Goal: Task Accomplishment & Management: Use online tool/utility

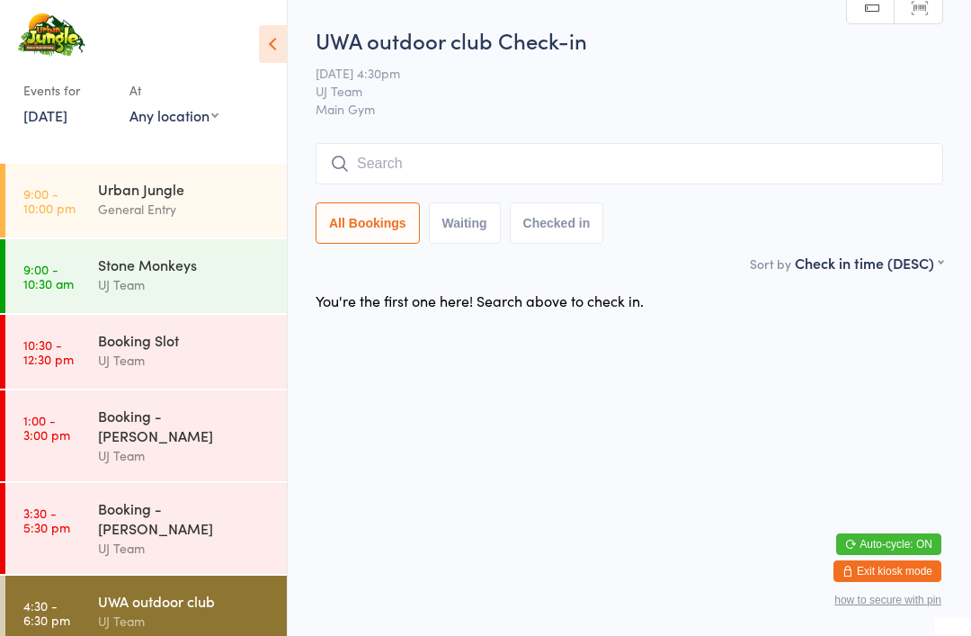
click at [154, 591] on div "UWA outdoor club" at bounding box center [185, 601] width 174 height 20
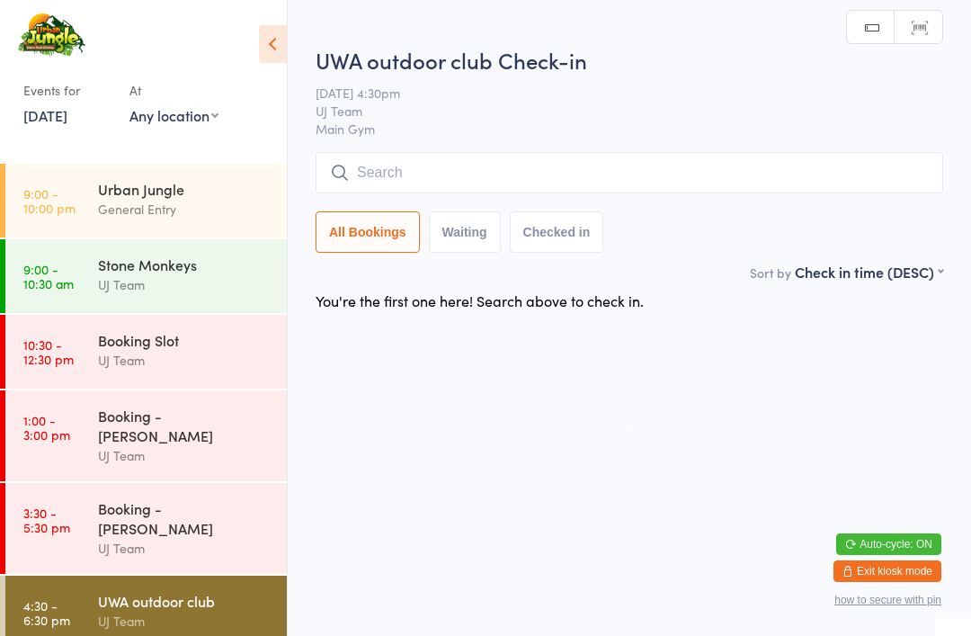
click at [465, 166] on input "search" at bounding box center [630, 172] width 628 height 41
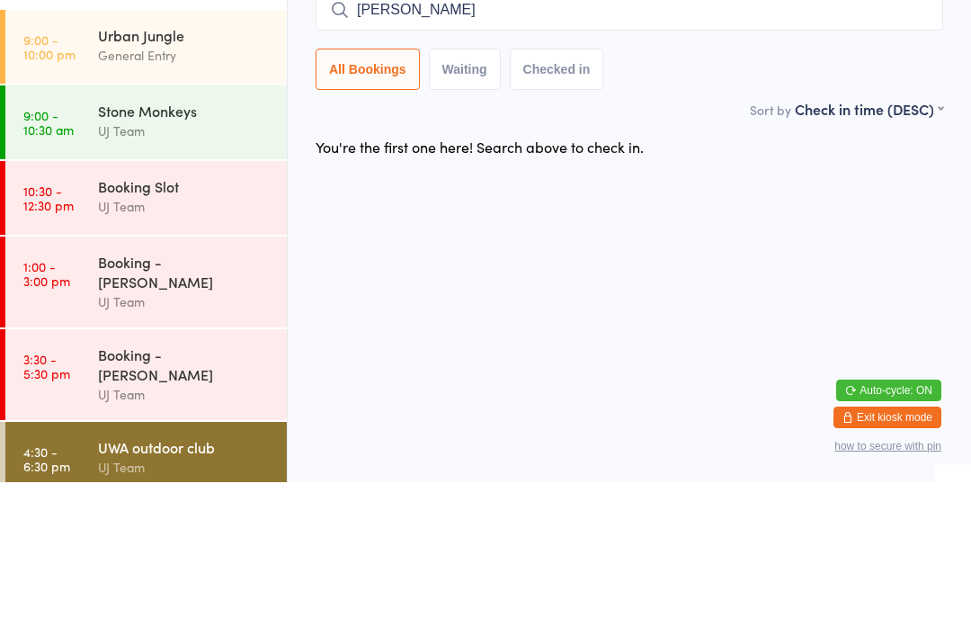
type input "[PERSON_NAME]"
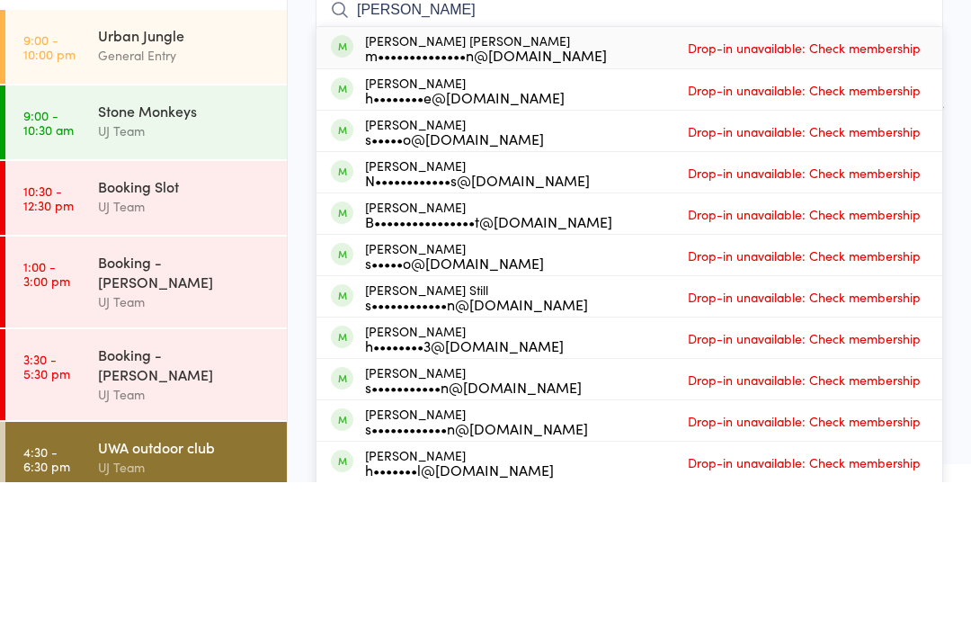
click at [575, 181] on div "[PERSON_NAME] [PERSON_NAME] m••••••••••••••n@[DOMAIN_NAME] Drop-in unavailable:…" at bounding box center [630, 201] width 626 height 41
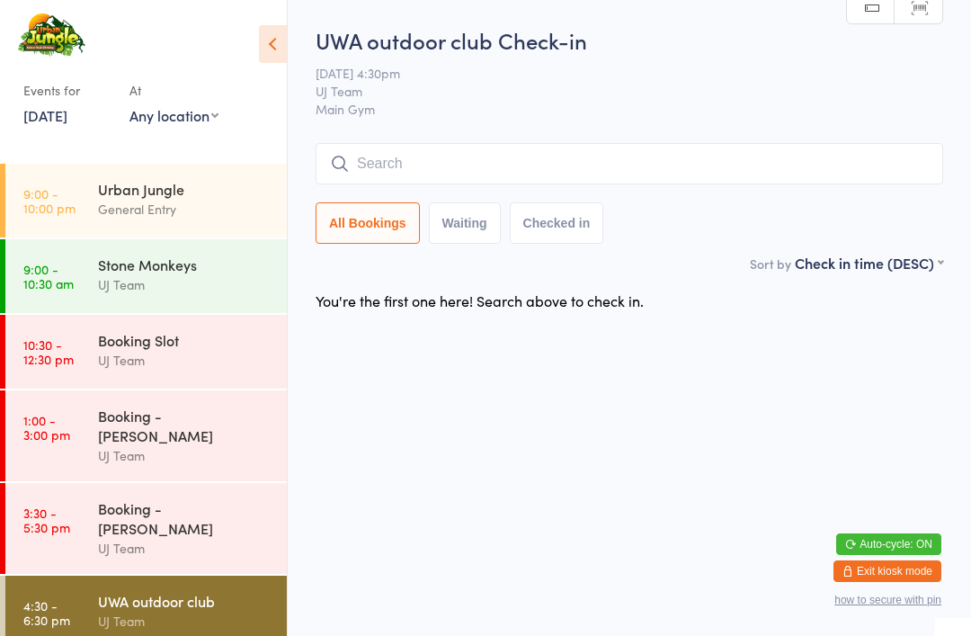
click at [468, 156] on input "search" at bounding box center [630, 163] width 628 height 41
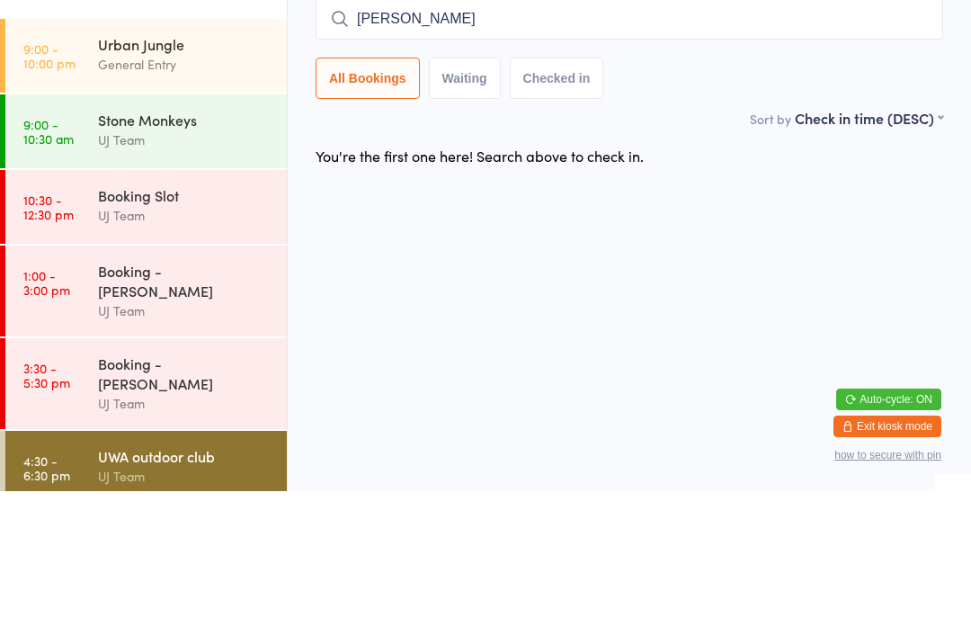
type input "[PERSON_NAME]"
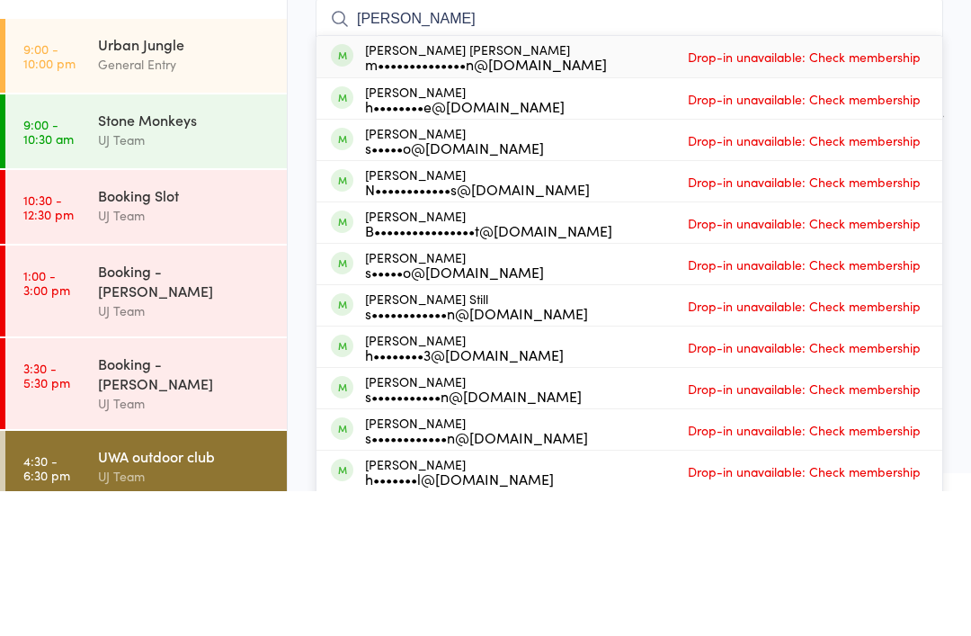
click at [521, 201] on div "m••••••••••••••n@[DOMAIN_NAME]" at bounding box center [486, 208] width 242 height 14
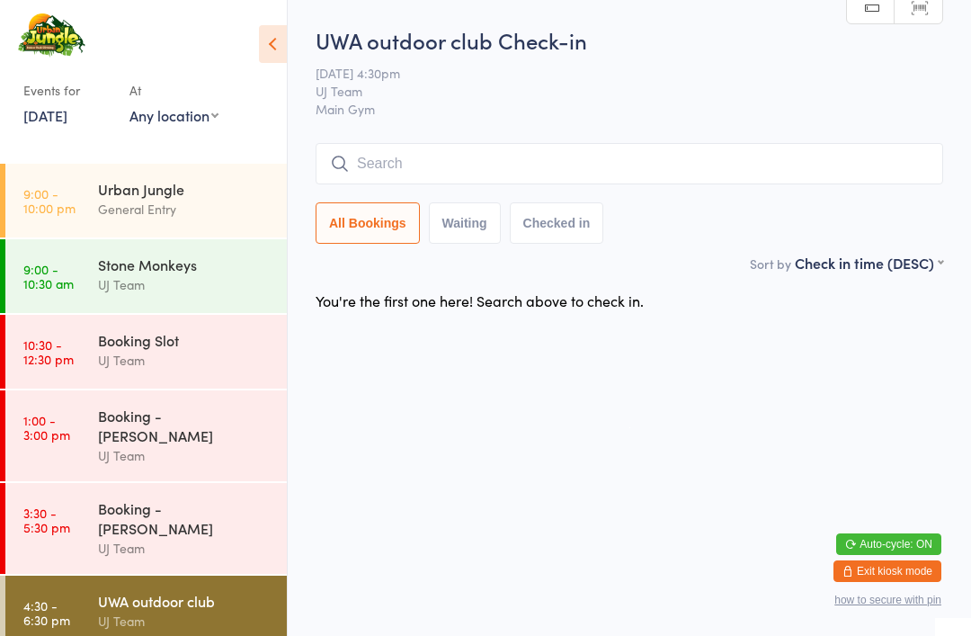
click at [705, 82] on span "[DATE] 4:30pm" at bounding box center [616, 73] width 600 height 18
click at [526, 170] on input "search" at bounding box center [630, 163] width 628 height 41
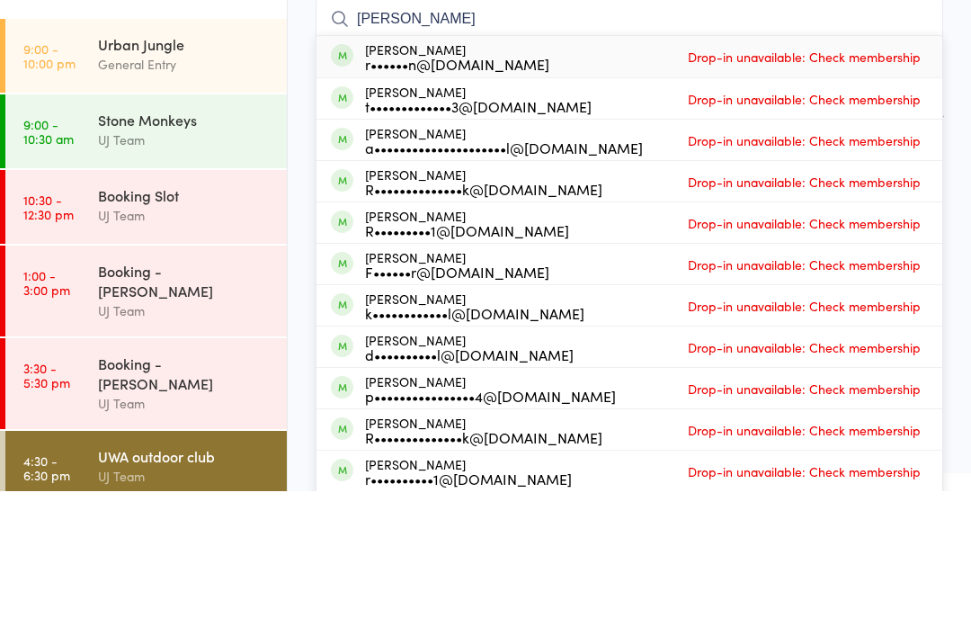
type input "[PERSON_NAME]"
click at [522, 181] on div "[PERSON_NAME] r••••••n@[DOMAIN_NAME] Drop-in unavailable: Check membership" at bounding box center [630, 201] width 626 height 41
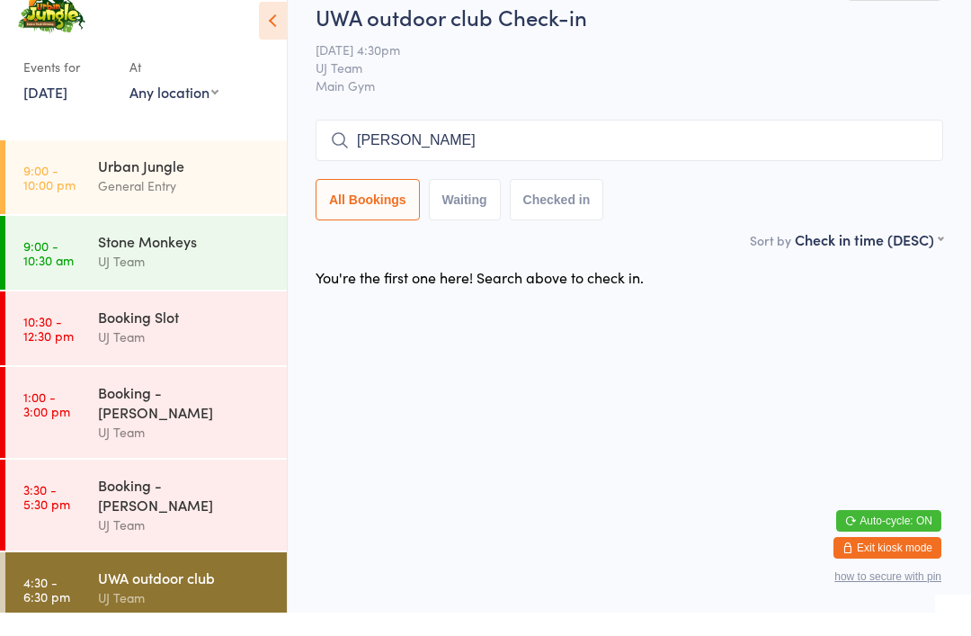
type input "[PERSON_NAME]"
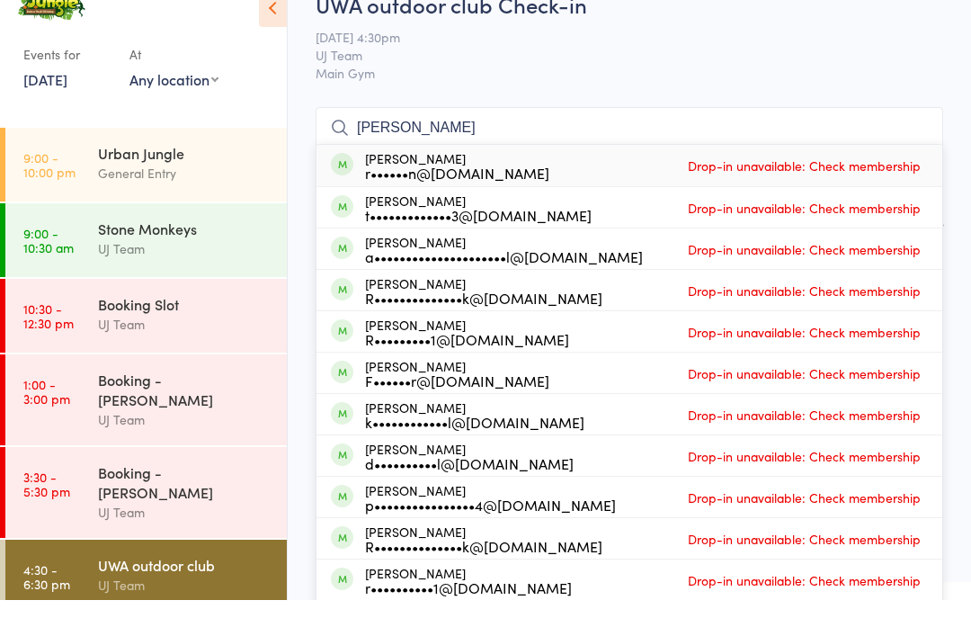
click at [517, 181] on div "[PERSON_NAME] r••••••n@[DOMAIN_NAME] Drop-in unavailable: Check membership" at bounding box center [630, 201] width 626 height 41
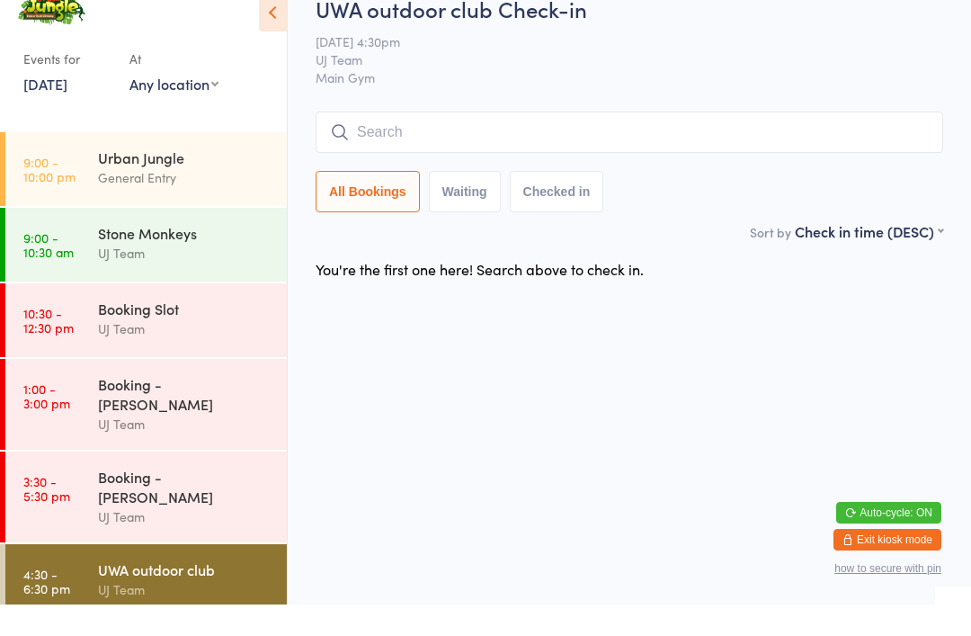
click at [218, 199] on div "General Entry" at bounding box center [185, 209] width 174 height 21
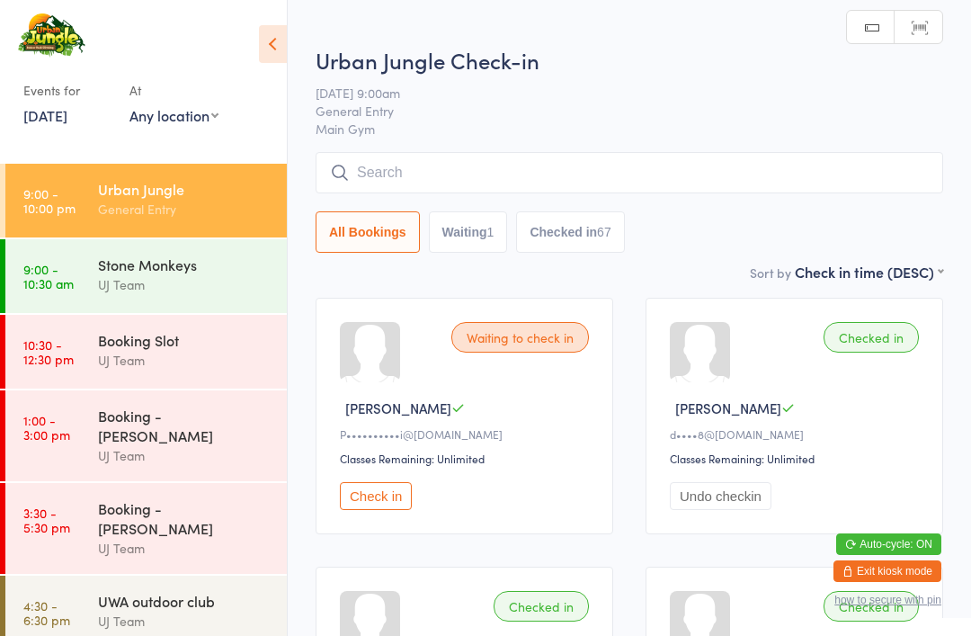
click at [556, 158] on input "search" at bounding box center [630, 172] width 628 height 41
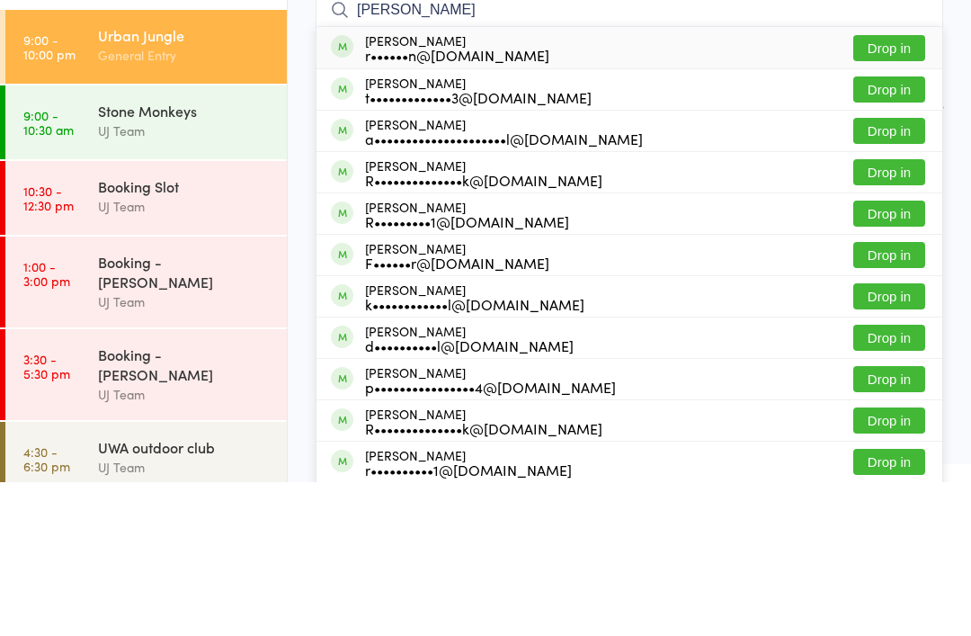
type input "[PERSON_NAME]"
click at [709, 181] on div "[PERSON_NAME] r••••••n@[DOMAIN_NAME] Drop in" at bounding box center [630, 201] width 626 height 41
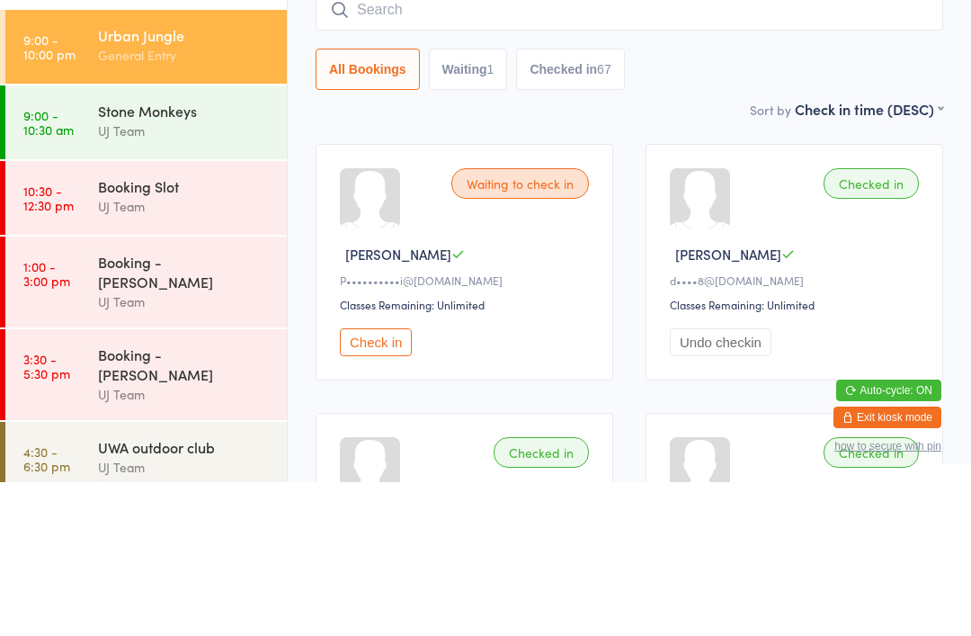
scroll to position [154, 0]
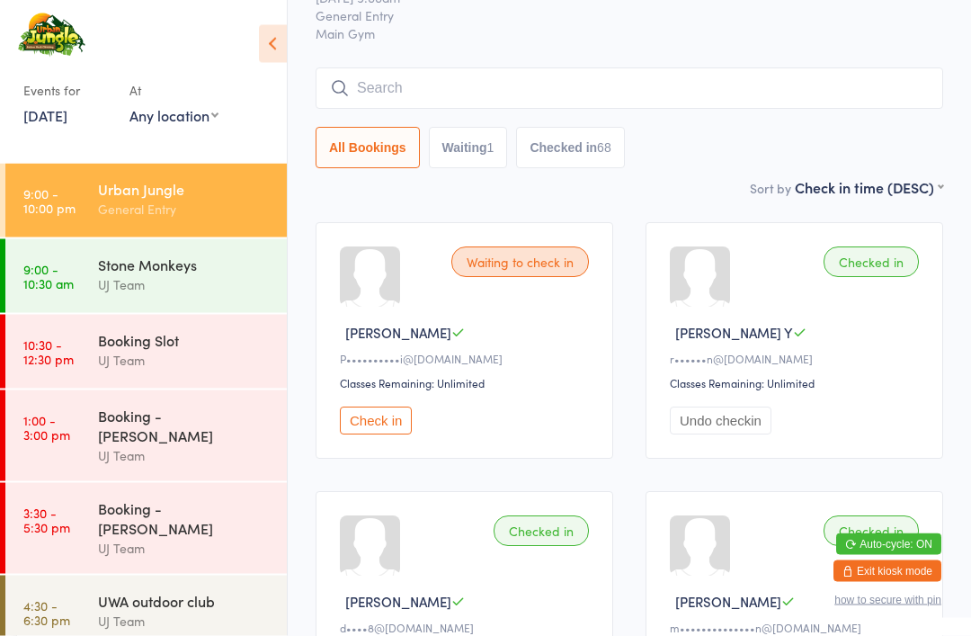
click at [598, 145] on button "Checked in 68" at bounding box center [570, 148] width 108 height 41
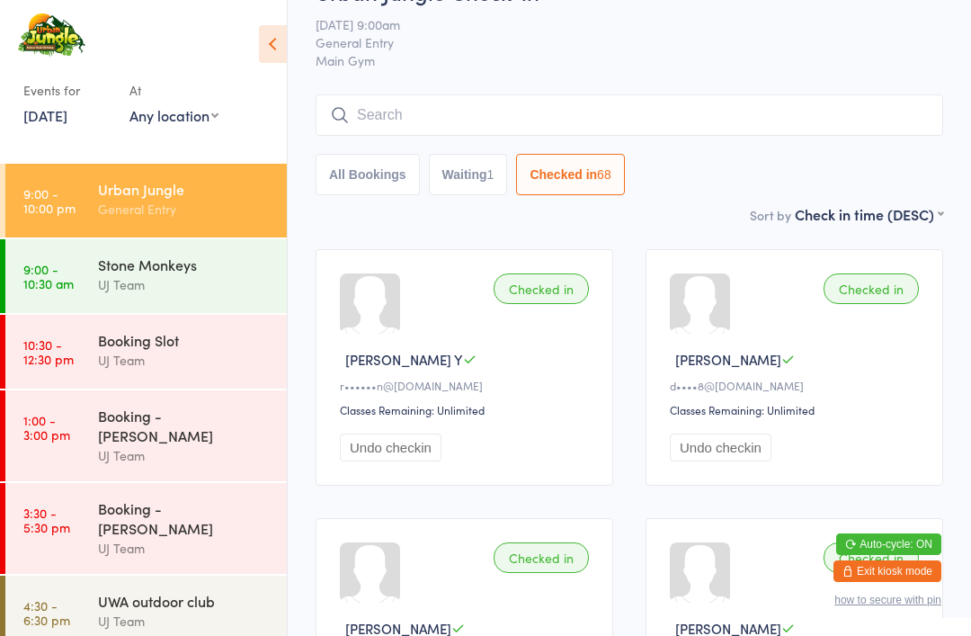
click at [469, 173] on button "Waiting 1" at bounding box center [468, 174] width 79 height 41
select select "0"
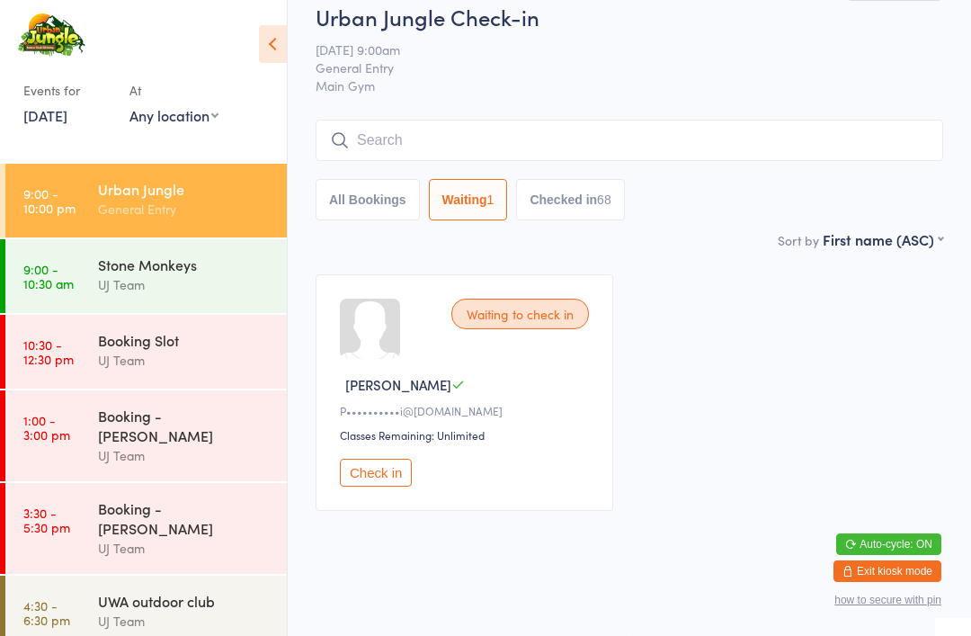
click at [587, 210] on button "Checked in 68" at bounding box center [570, 199] width 108 height 41
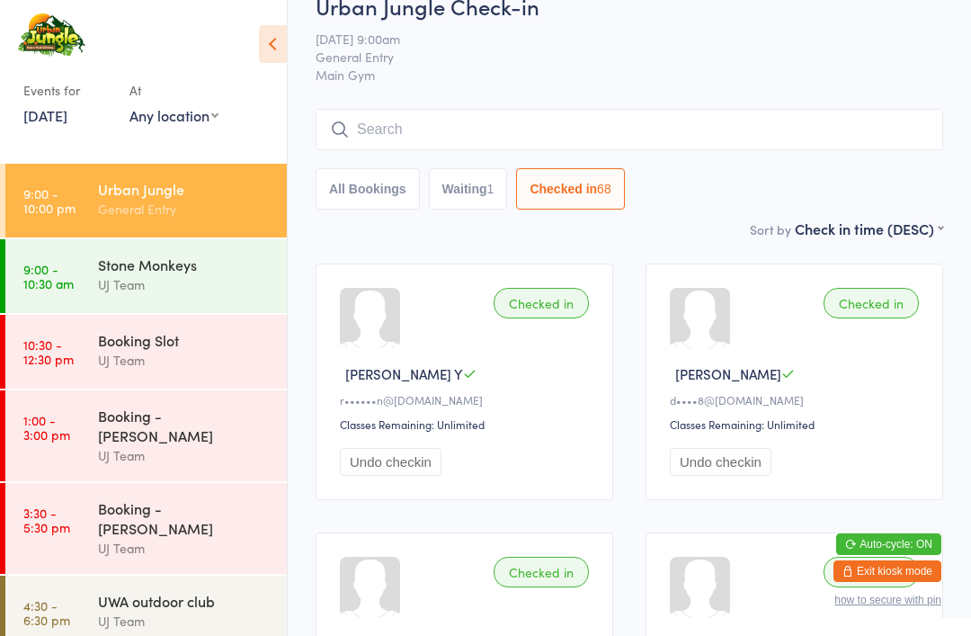
click at [357, 188] on button "All Bookings" at bounding box center [368, 188] width 104 height 41
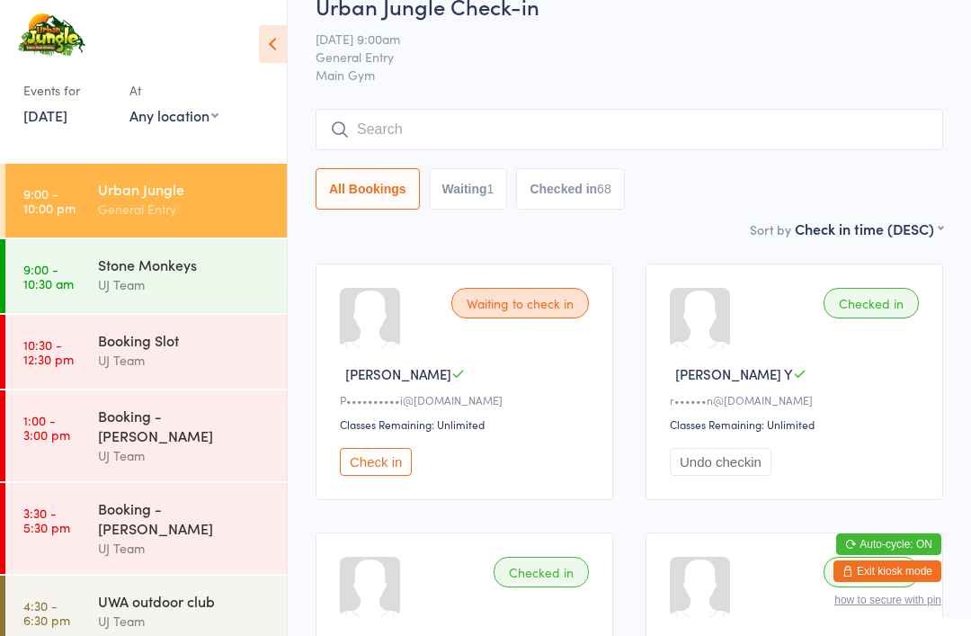
click at [161, 283] on div "UJ Team" at bounding box center [185, 284] width 174 height 21
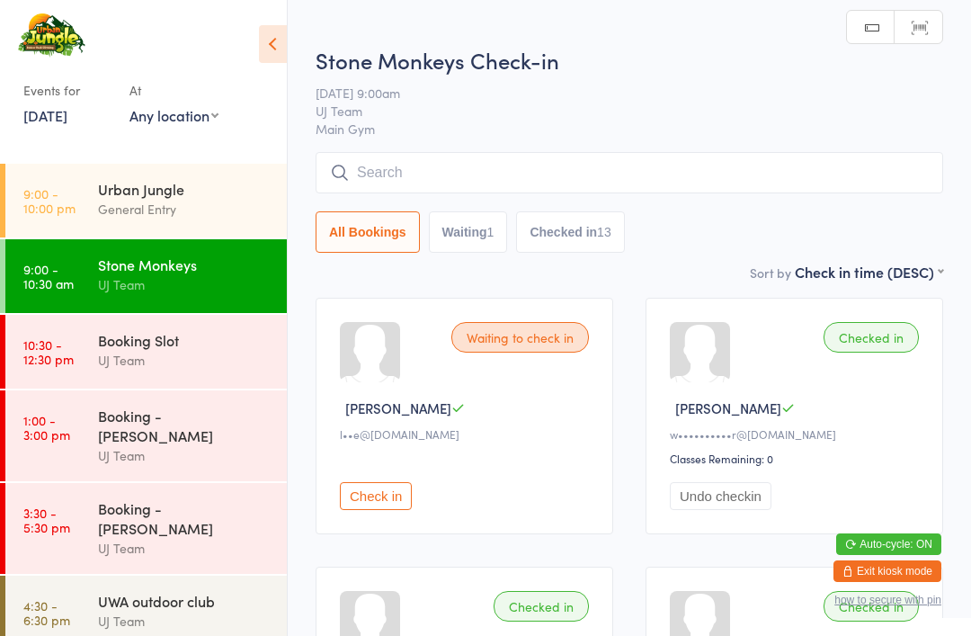
click at [201, 210] on div "General Entry" at bounding box center [185, 209] width 174 height 21
